Goal: Check status: Check status

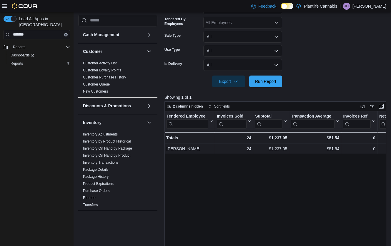
scroll to position [208, 0]
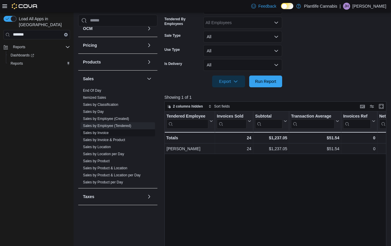
click at [108, 133] on link "Sales by Invoice" at bounding box center [96, 133] width 26 height 4
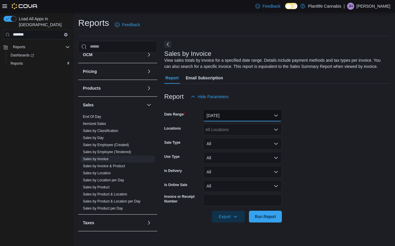
click at [232, 121] on button "[DATE]" at bounding box center [242, 116] width 79 height 12
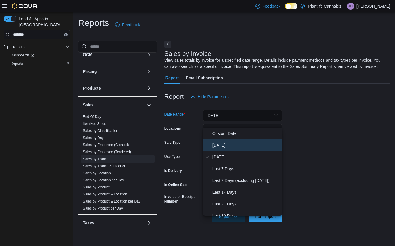
click at [225, 144] on span "[DATE]" at bounding box center [245, 145] width 67 height 7
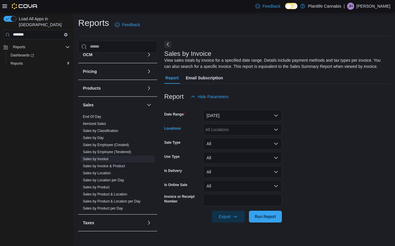
click at [232, 135] on div "All Locations" at bounding box center [242, 130] width 79 height 12
type input "***"
click at [226, 147] on span "Emerald Hills" at bounding box center [231, 146] width 24 height 6
click at [315, 154] on form "Date Range [DATE] Locations [GEOGRAPHIC_DATA] Sale Type All Use Type All Is Del…" at bounding box center [277, 163] width 226 height 120
drag, startPoint x: 274, startPoint y: 228, endPoint x: 325, endPoint y: 178, distance: 71.1
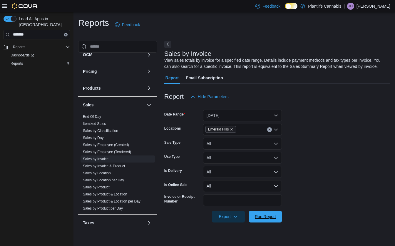
click at [274, 222] on span "Run Report" at bounding box center [265, 217] width 26 height 12
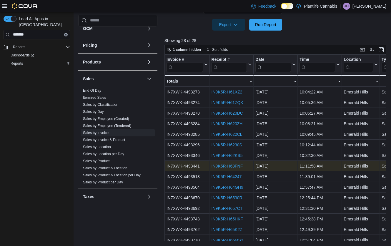
scroll to position [198, 0]
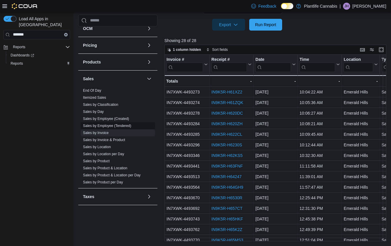
click at [112, 125] on link "Sales by Employee (Tendered)" at bounding box center [107, 126] width 48 height 4
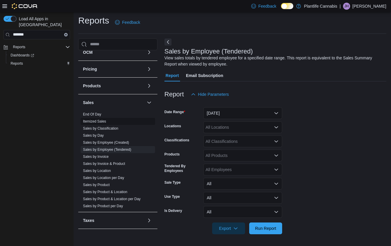
scroll to position [2, 0]
click at [250, 113] on button "[DATE]" at bounding box center [242, 113] width 79 height 12
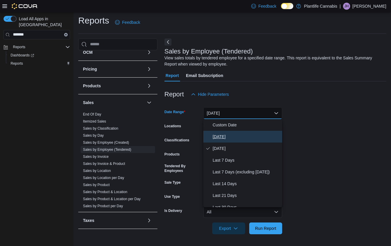
click at [225, 135] on span "[DATE]" at bounding box center [245, 136] width 67 height 7
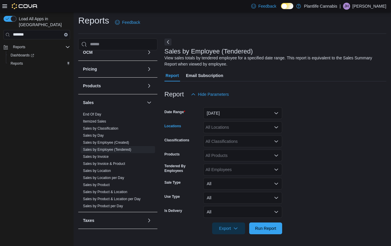
click at [235, 128] on div "All Locations" at bounding box center [242, 127] width 79 height 12
type input "***"
click at [235, 136] on span "Emerald Hills" at bounding box center [231, 137] width 24 height 6
click at [340, 151] on form "Date Range [DATE] Locations Emerald Hills Classifications All Classifications P…" at bounding box center [275, 167] width 222 height 134
click at [270, 226] on span "Run Report" at bounding box center [265, 228] width 21 height 6
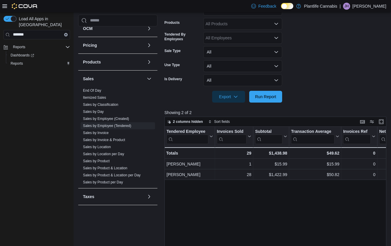
scroll to position [57, 0]
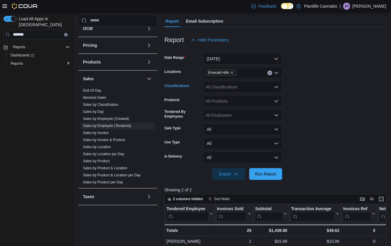
click at [236, 88] on div "All Classifications" at bounding box center [242, 87] width 79 height 12
type input "***"
click at [238, 98] on span "Accessory Group" at bounding box center [231, 97] width 31 height 6
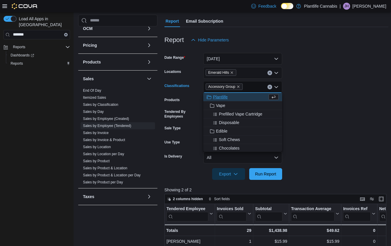
click at [318, 98] on form "Date Range [DATE] Locations [GEOGRAPHIC_DATA] Classifications Accessory Group C…" at bounding box center [276, 113] width 224 height 134
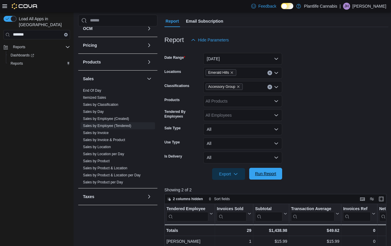
click at [269, 174] on span "Run Report" at bounding box center [265, 174] width 21 height 6
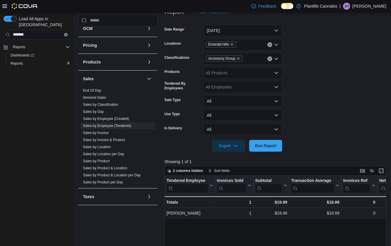
scroll to position [96, 0]
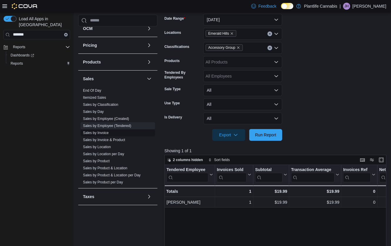
click at [103, 132] on link "Sales by Invoice" at bounding box center [96, 133] width 26 height 4
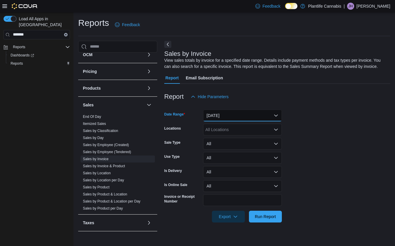
click at [236, 119] on button "[DATE]" at bounding box center [242, 116] width 79 height 12
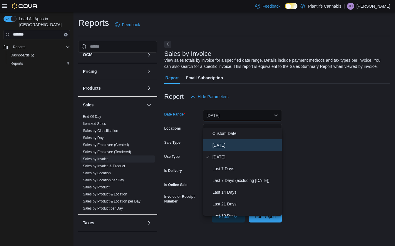
click at [219, 143] on span "[DATE]" at bounding box center [245, 145] width 67 height 7
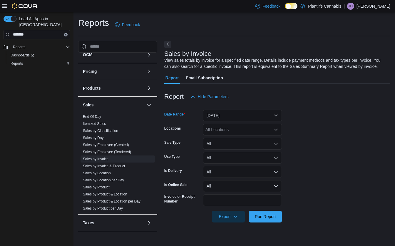
click at [227, 135] on div "All Locations" at bounding box center [242, 130] width 79 height 12
type input "***"
click at [235, 146] on span "Emerald Hills" at bounding box center [231, 146] width 24 height 6
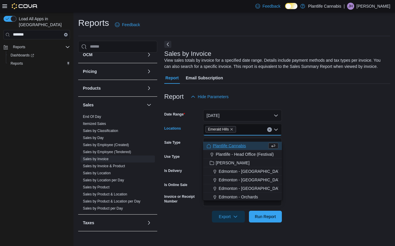
click at [311, 147] on form "Date Range [DATE] Locations [GEOGRAPHIC_DATA] Combo box. Selected. [GEOGRAPHIC_…" at bounding box center [277, 163] width 226 height 120
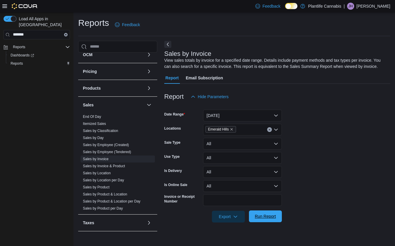
click at [277, 222] on span "Run Report" at bounding box center [265, 216] width 26 height 12
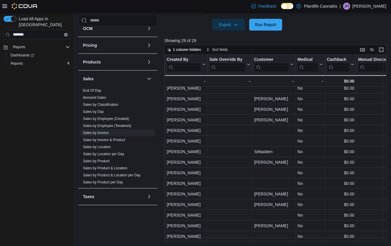
scroll to position [155, 722]
